Goal: Find specific page/section: Find specific page/section

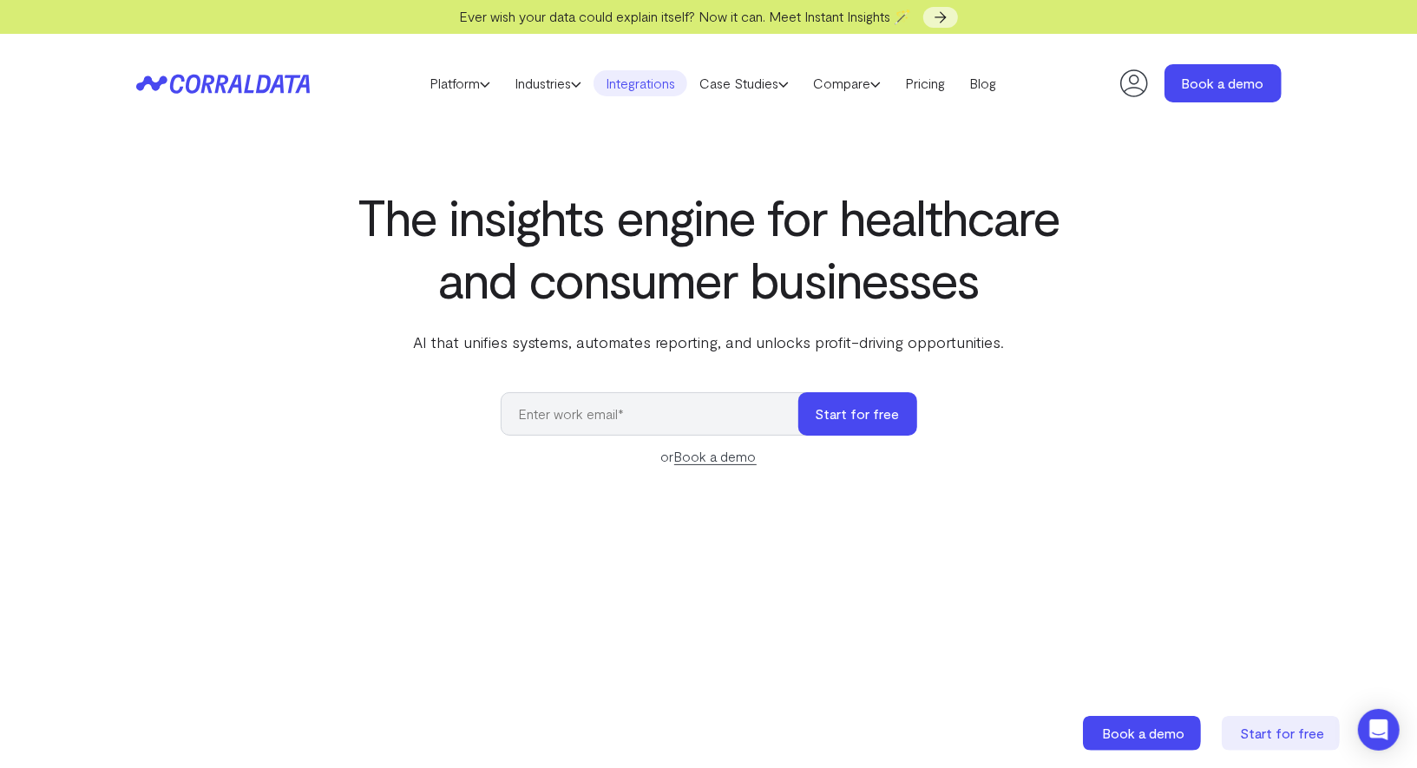
click at [650, 85] on link "Integrations" at bounding box center [640, 83] width 94 height 26
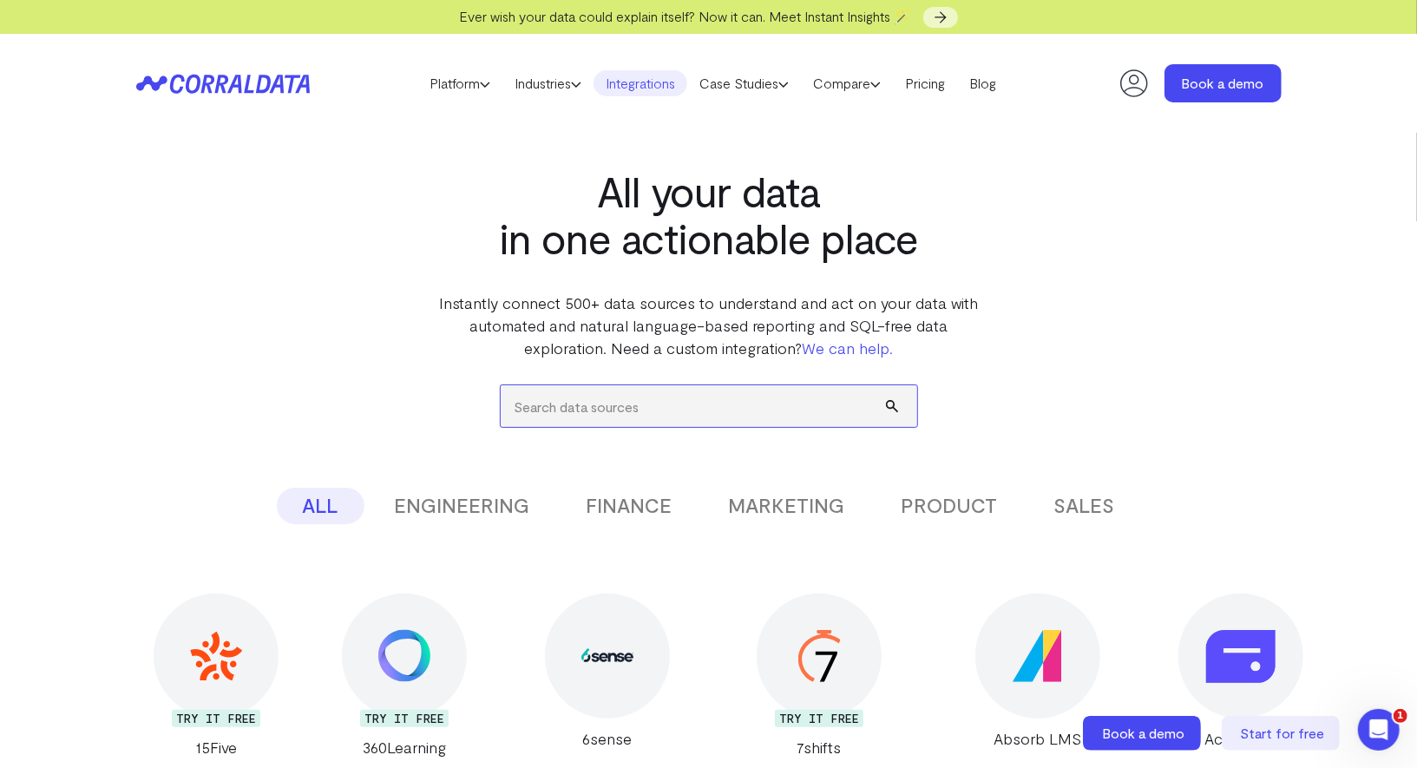
click at [573, 409] on input "search" at bounding box center [709, 406] width 416 height 42
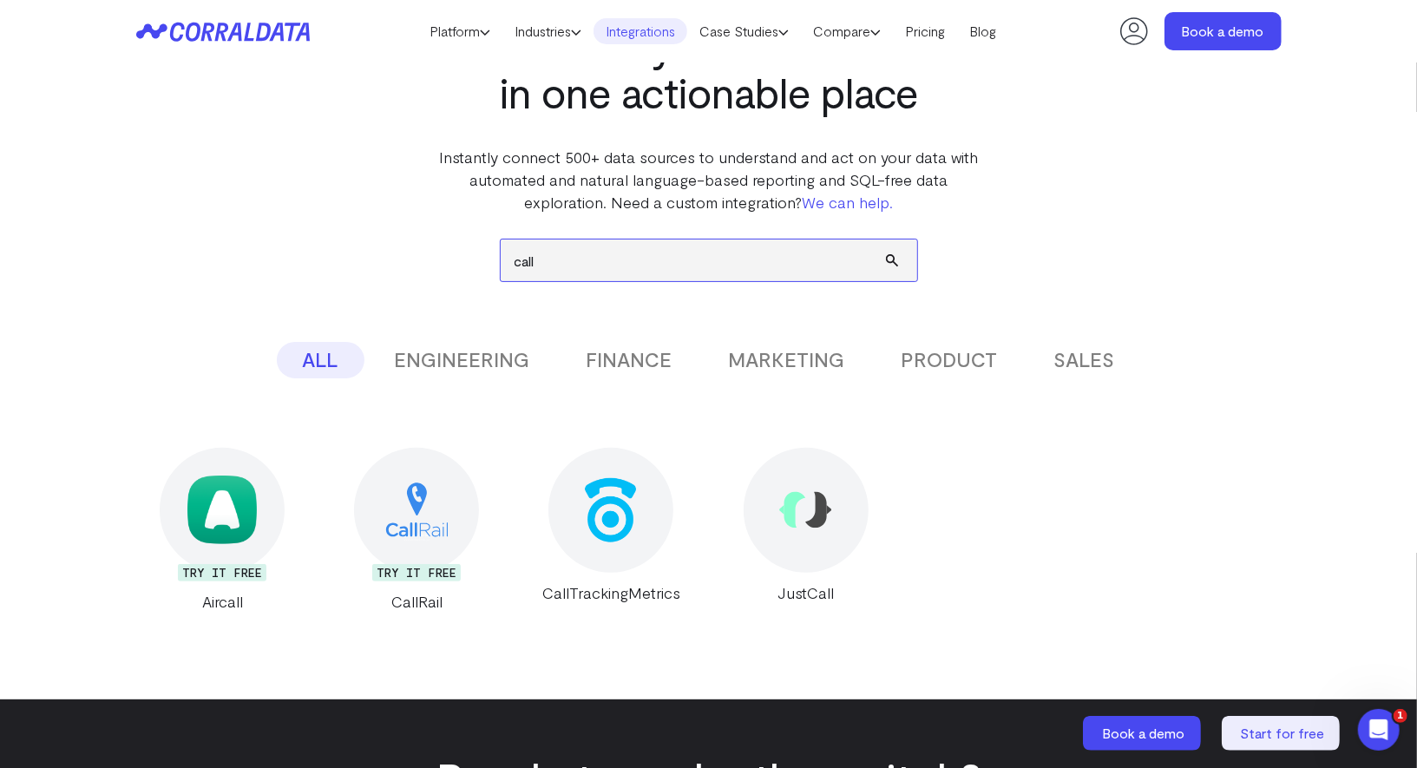
scroll to position [112, 0]
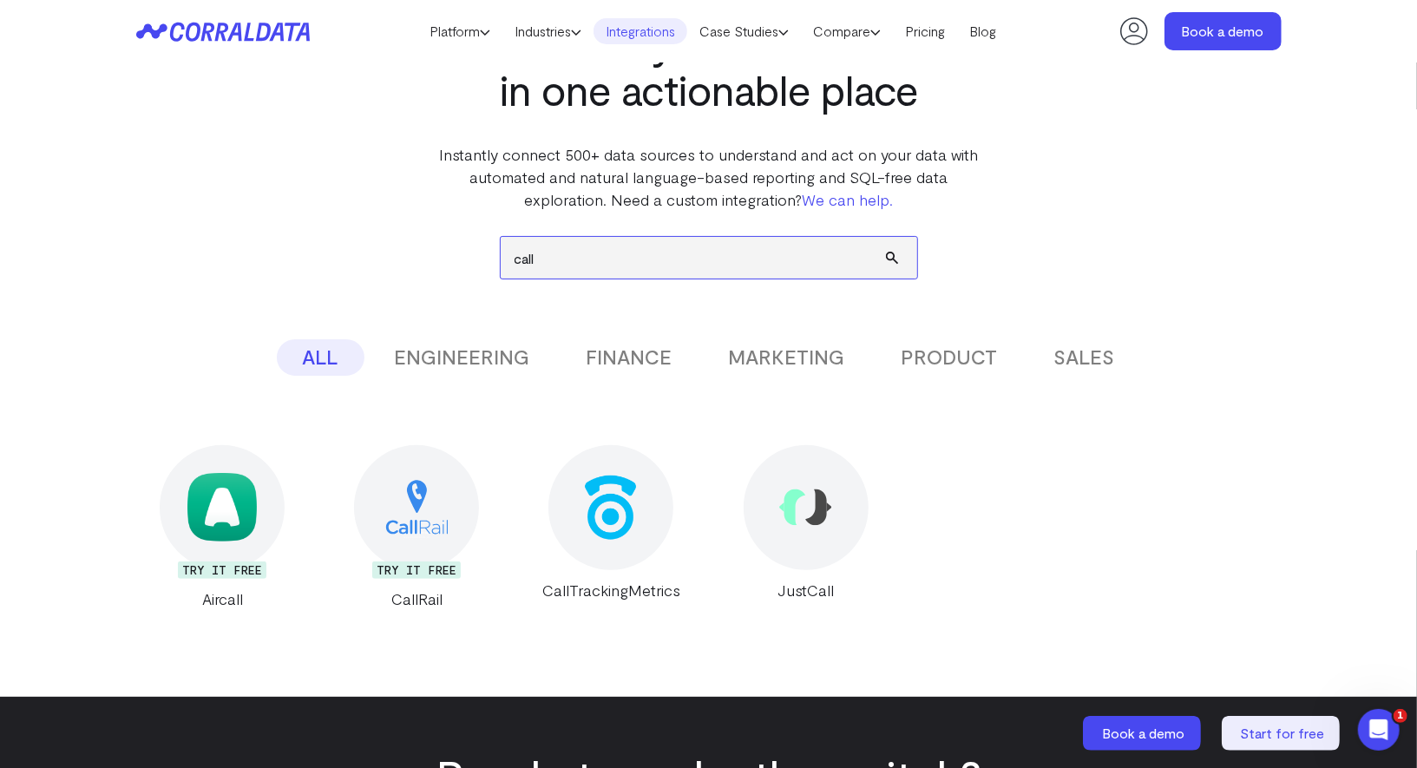
type input "call"
